Goal: Information Seeking & Learning: Learn about a topic

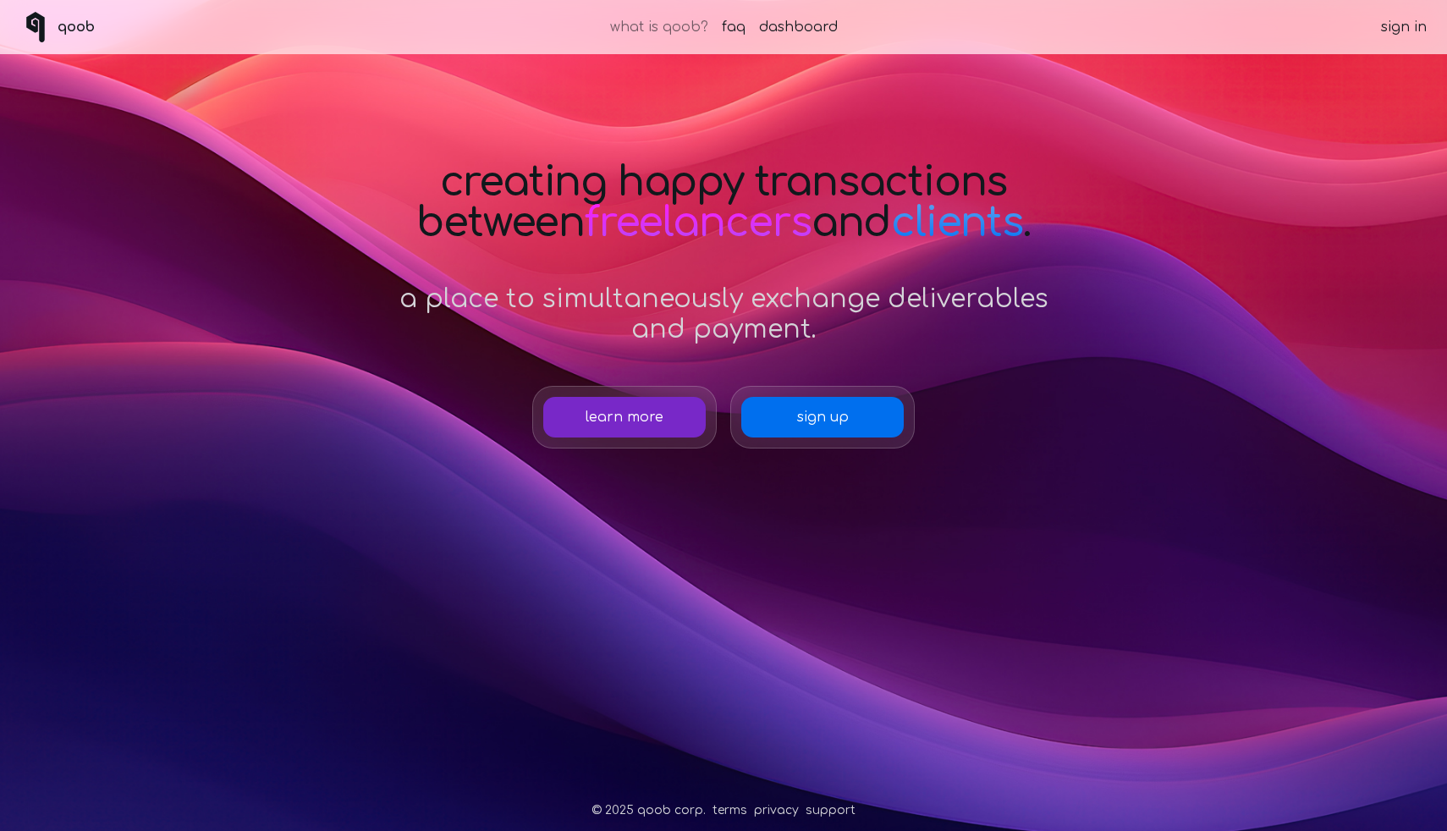
click at [683, 30] on link "what is qoob?" at bounding box center [659, 27] width 98 height 20
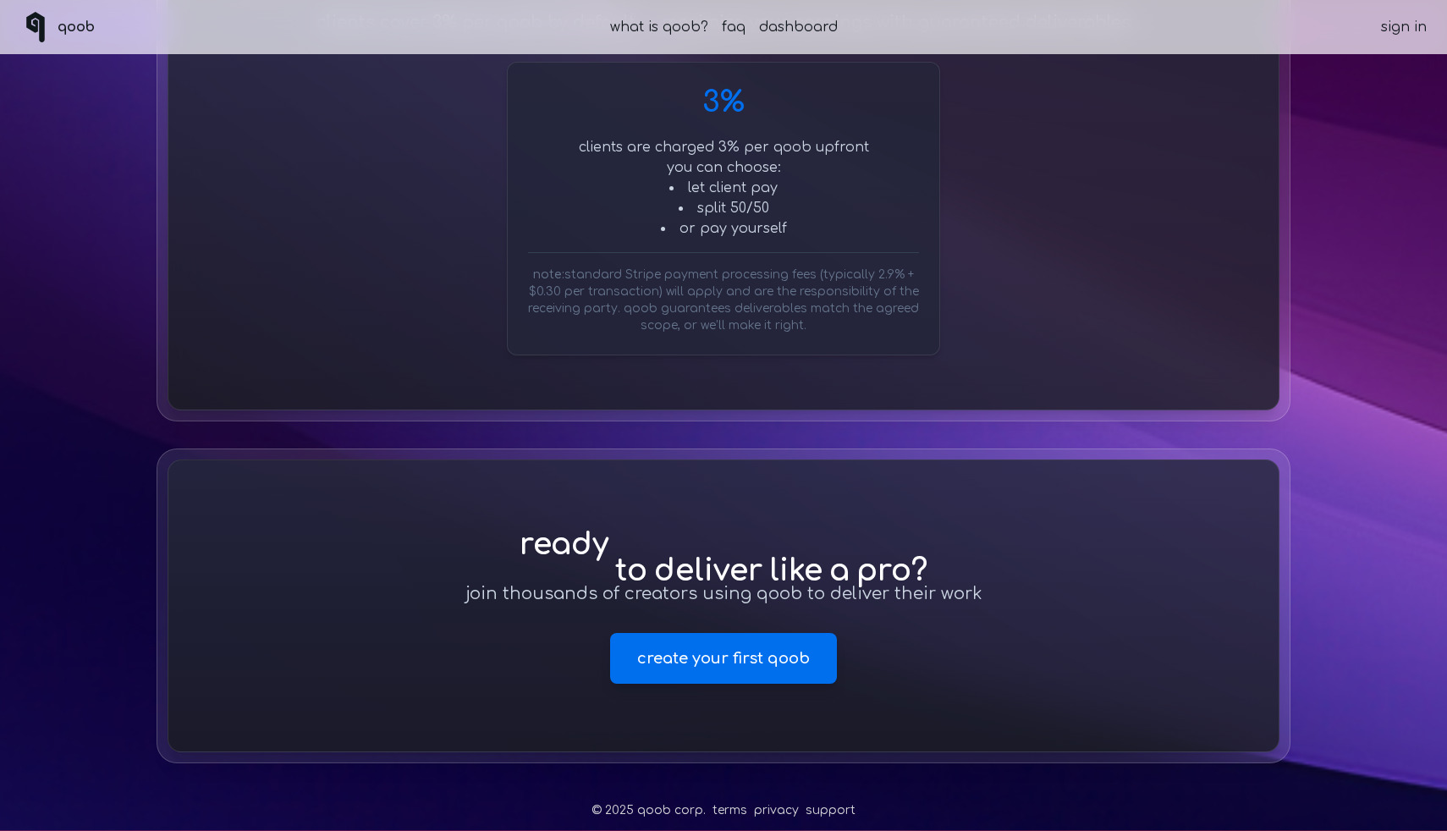
scroll to position [2010, 0]
